Goal: Information Seeking & Learning: Understand process/instructions

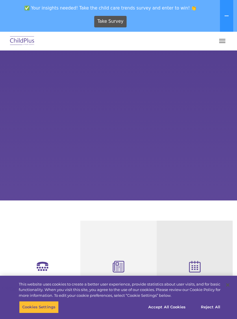
select select "MEDIUM"
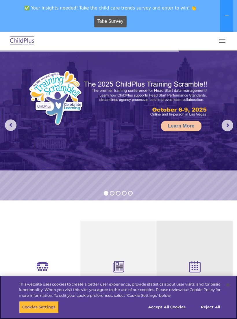
click at [178, 308] on button "Accept All Cookies" at bounding box center [167, 307] width 44 height 12
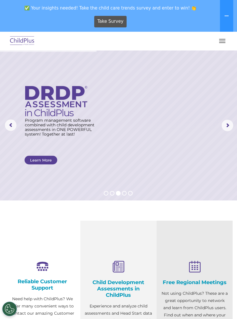
click at [226, 41] on button "button" at bounding box center [222, 40] width 12 height 9
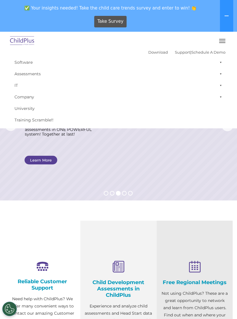
click at [235, 40] on nav "Download Support | Schedule A Demo  MENU MENU Software ChildPlus: The original…" at bounding box center [118, 80] width 237 height 97
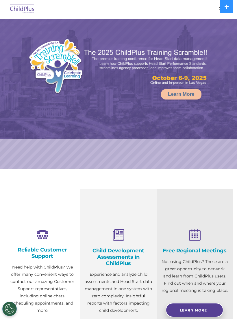
select select "MEDIUM"
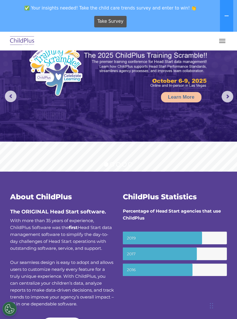
click at [224, 23] on button at bounding box center [226, 16] width 13 height 32
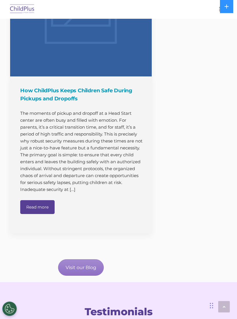
scroll to position [697, 0]
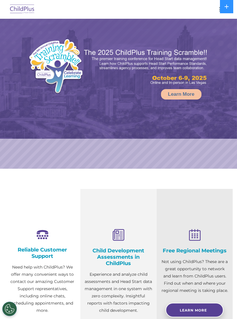
select select "MEDIUM"
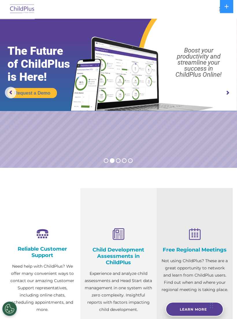
scroll to position [1, 0]
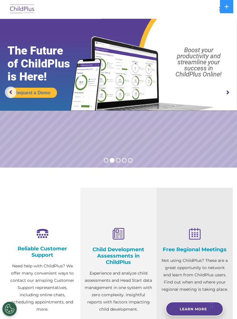
click at [229, 94] on rs-arrow at bounding box center [227, 93] width 12 height 12
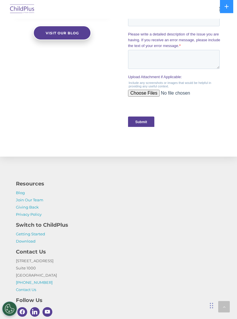
scroll to position [588, 0]
click at [19, 200] on link "Join Our Team" at bounding box center [29, 199] width 27 height 5
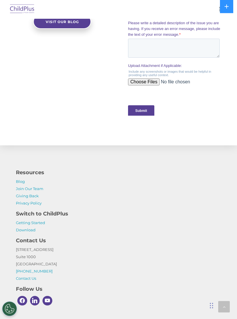
scroll to position [622, 0]
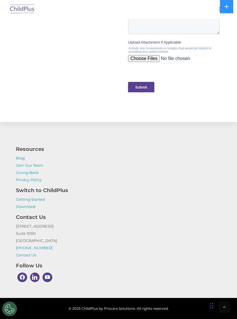
click at [28, 197] on link "Getting Started" at bounding box center [30, 199] width 29 height 5
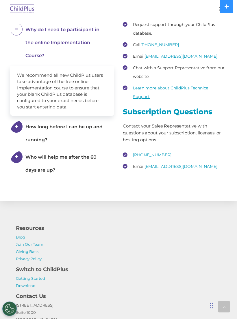
scroll to position [1035, 0]
click at [91, 248] on p "Blog Join Our Team Giving Back Privacy Policy" at bounding box center [118, 248] width 205 height 29
click at [102, 79] on div "We recommend all new ChildPlus users take advantage of the free online Implemen…" at bounding box center [62, 91] width 104 height 50
click at [113, 85] on div "We recommend all new ChildPlus users take advantage of the free online Implemen…" at bounding box center [62, 91] width 104 height 50
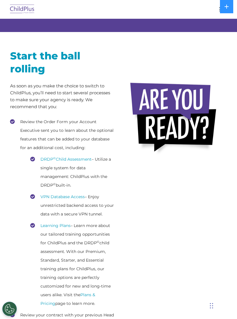
scroll to position [84, 0]
